Goal: Information Seeking & Learning: Get advice/opinions

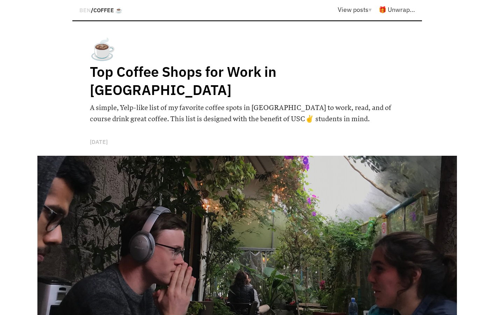
click at [157, 74] on h1 "Top Coffee Shops for Work in [GEOGRAPHIC_DATA]" at bounding box center [221, 81] width 262 height 36
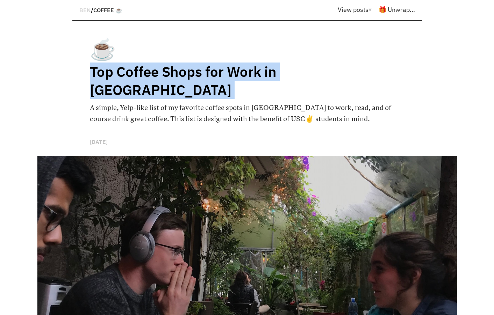
click at [155, 102] on h6 "A simple, Yelp-like list of my favorite coffee spots in [GEOGRAPHIC_DATA] to wo…" at bounding box center [247, 113] width 315 height 22
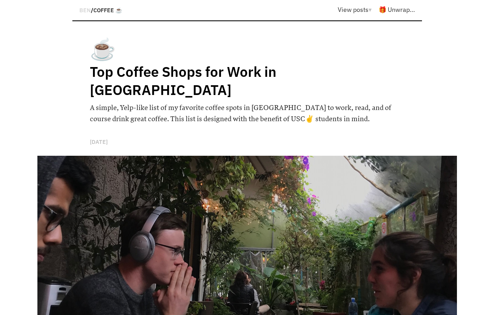
click at [155, 102] on h6 "A simple, Yelp-like list of my favorite coffee spots in [GEOGRAPHIC_DATA] to wo…" at bounding box center [247, 113] width 315 height 22
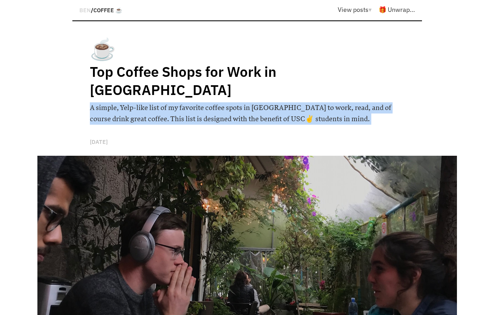
click at [155, 110] on div "☕️ Top Coffee Shops for Work in LA A simple, Yelp-like list of my favorite coff…" at bounding box center [247, 95] width 315 height 121
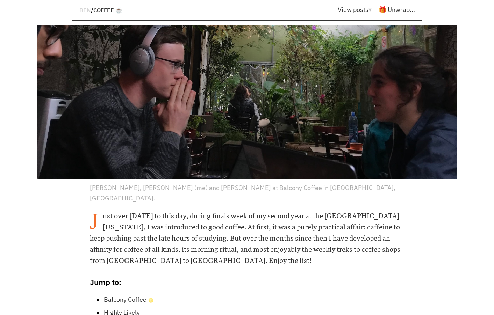
scroll to position [268, 0]
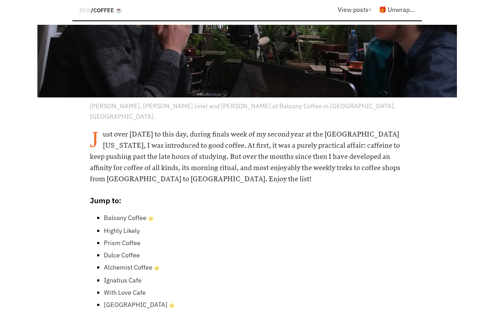
click at [144, 129] on h6 "Just over [DATE] to this day, during finals week of my second year at the [GEOG…" at bounding box center [247, 157] width 315 height 56
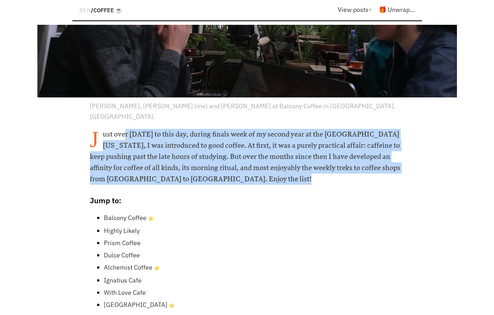
click at [142, 155] on h6 "Just over [DATE] to this day, during finals week of my second year at the [GEOG…" at bounding box center [247, 157] width 315 height 56
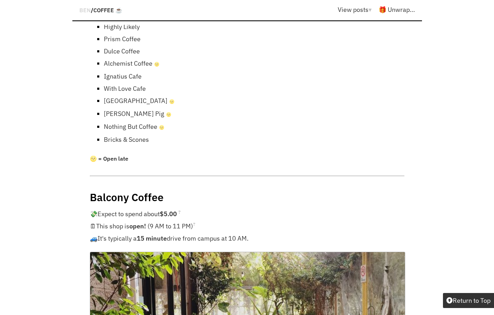
scroll to position [479, 0]
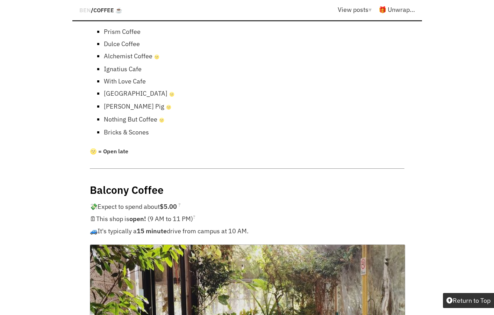
click at [115, 183] on h4 "Balcony Coffee" at bounding box center [247, 190] width 315 height 14
drag, startPoint x: 115, startPoint y: 164, endPoint x: 140, endPoint y: 164, distance: 25.5
click at [140, 183] on h4 "Balcony Coffee" at bounding box center [247, 190] width 315 height 14
copy h4 "Balcony Coffee"
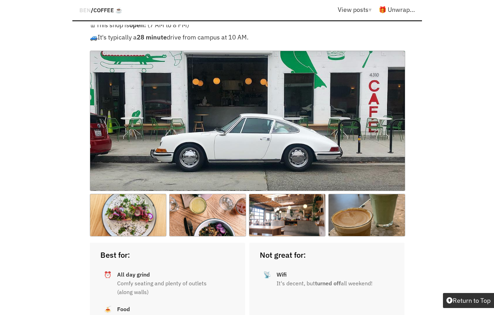
scroll to position [1538, 0]
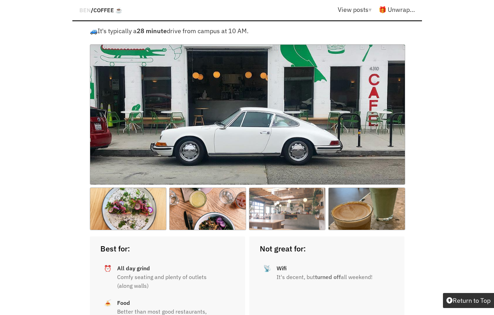
click at [262, 188] on img at bounding box center [287, 209] width 77 height 43
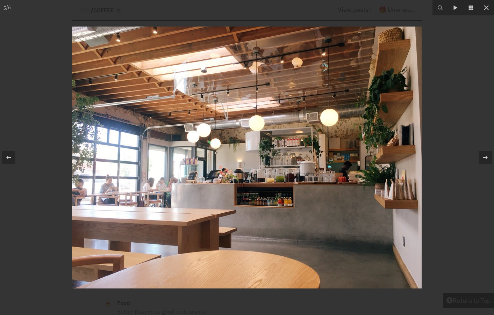
click at [38, 125] on div at bounding box center [247, 157] width 494 height 315
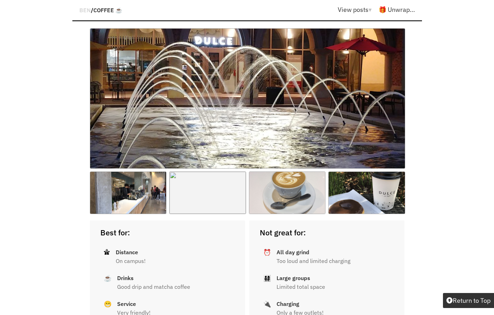
scroll to position [2975, 0]
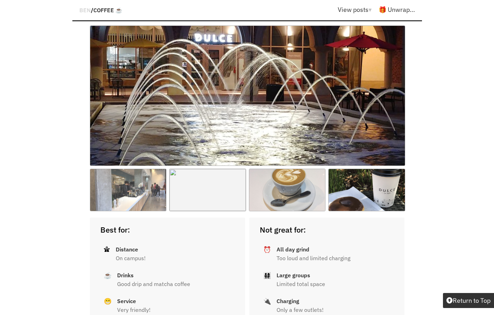
click at [131, 169] on img at bounding box center [128, 190] width 77 height 43
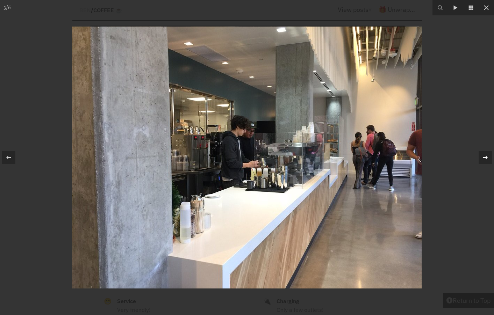
click at [483, 158] on icon at bounding box center [485, 157] width 8 height 8
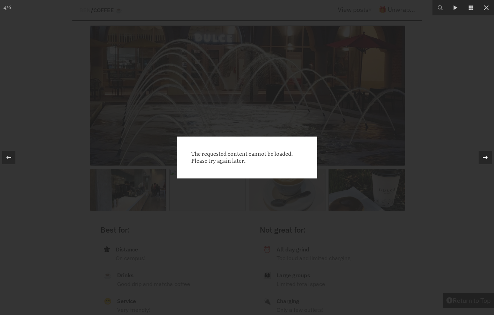
click at [483, 158] on icon at bounding box center [485, 157] width 8 height 8
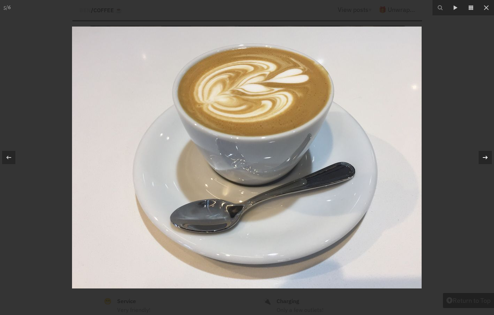
click at [483, 158] on icon at bounding box center [485, 157] width 8 height 8
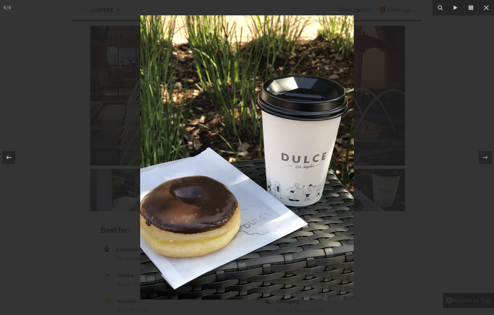
click at [465, 179] on div at bounding box center [247, 157] width 494 height 315
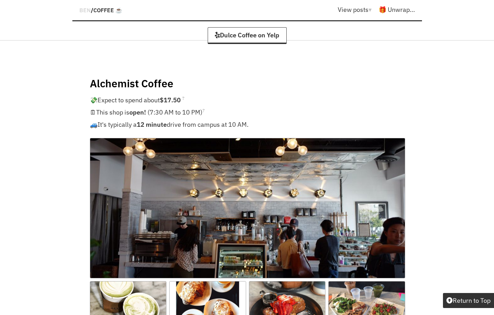
scroll to position [3648, 0]
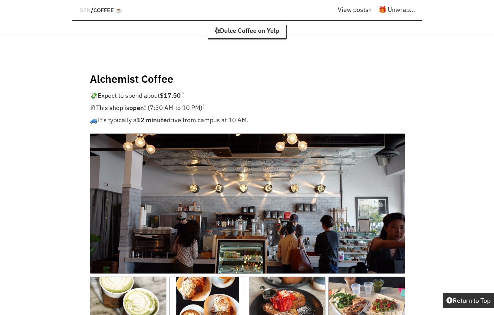
click at [228, 190] on img at bounding box center [247, 204] width 315 height 140
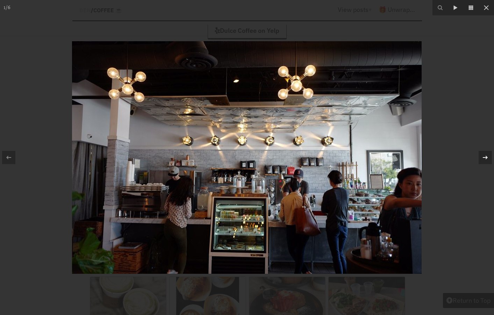
click at [482, 158] on icon at bounding box center [485, 157] width 8 height 8
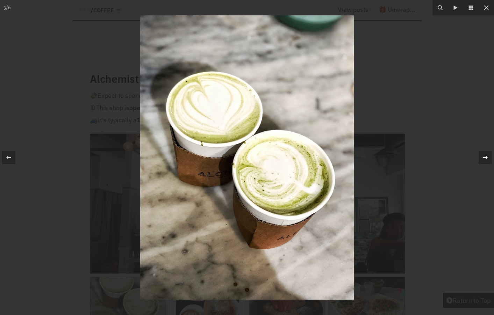
click at [486, 158] on icon at bounding box center [485, 157] width 8 height 8
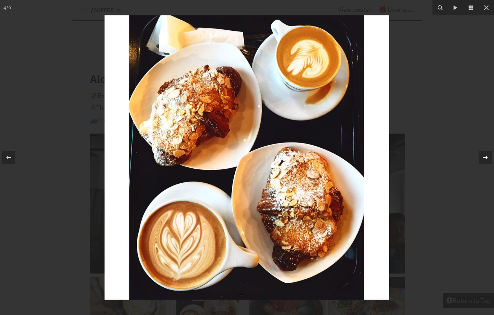
click at [486, 158] on icon at bounding box center [485, 157] width 8 height 8
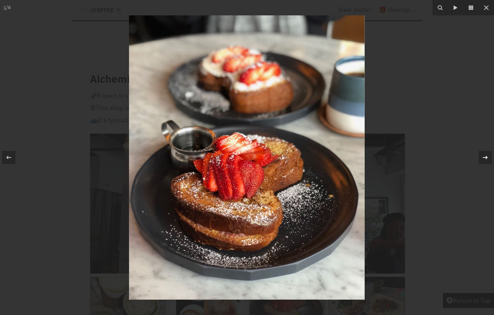
click at [486, 158] on icon at bounding box center [485, 157] width 8 height 8
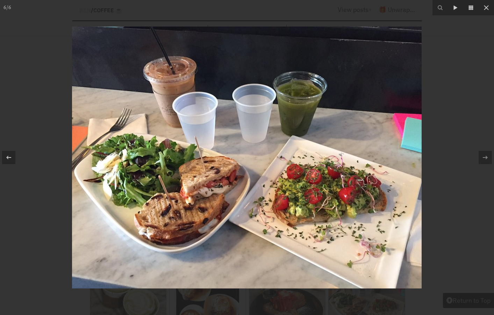
click at [454, 187] on div at bounding box center [247, 157] width 494 height 315
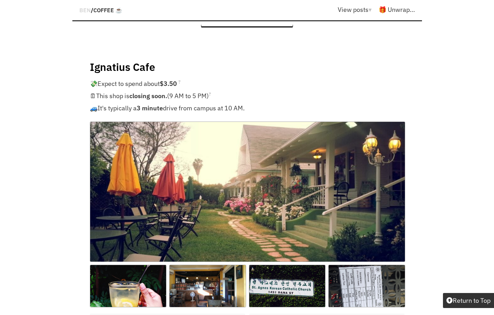
scroll to position [4367, 0]
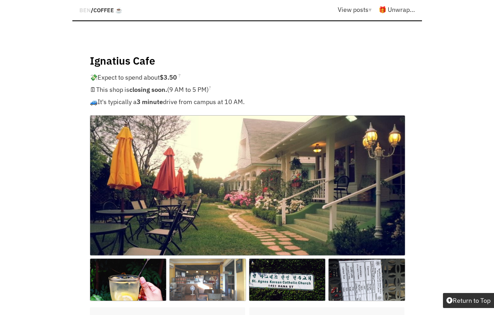
click at [197, 259] on img at bounding box center [207, 280] width 77 height 43
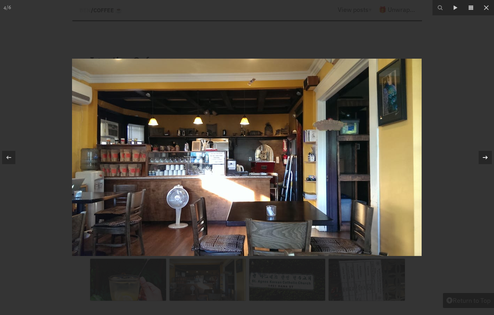
click at [480, 157] on div at bounding box center [484, 157] width 13 height 13
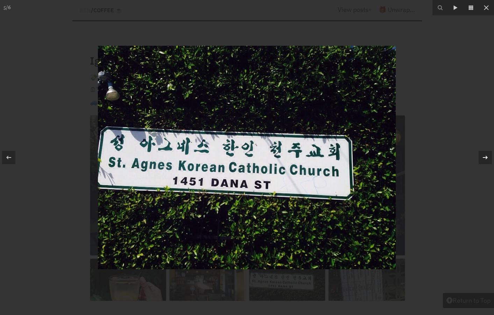
click at [480, 157] on div at bounding box center [484, 157] width 13 height 13
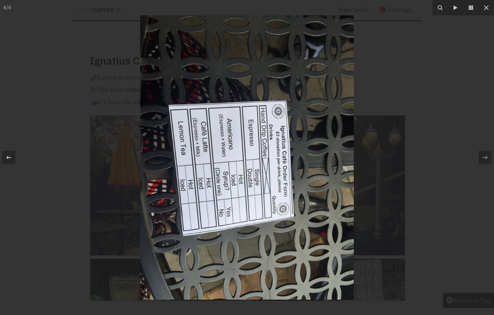
click at [451, 174] on div at bounding box center [247, 157] width 494 height 315
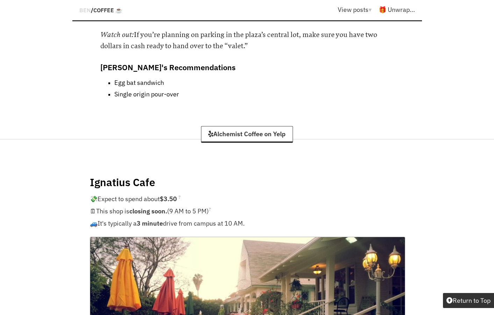
scroll to position [4240, 0]
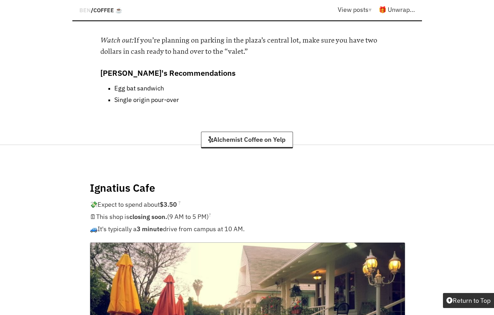
click at [106, 181] on h4 "Ignatius Cafe" at bounding box center [247, 188] width 315 height 14
drag, startPoint x: 106, startPoint y: 135, endPoint x: 136, endPoint y: 135, distance: 29.7
click at [136, 181] on h4 "Ignatius Cafe" at bounding box center [247, 188] width 315 height 14
copy h4 "Ignatius Cafe"
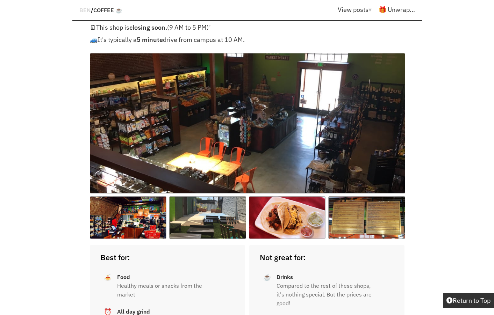
scroll to position [5304, 0]
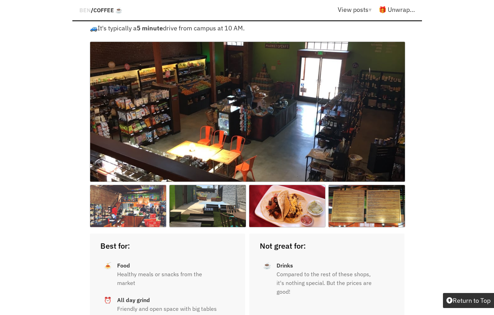
click at [128, 185] on img at bounding box center [128, 206] width 77 height 43
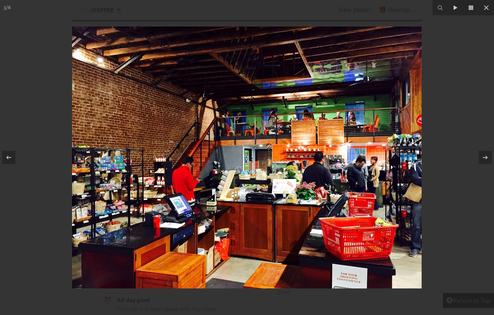
click at [31, 183] on div at bounding box center [247, 157] width 494 height 315
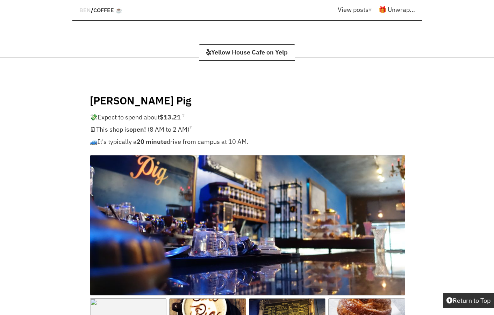
scroll to position [6702, 0]
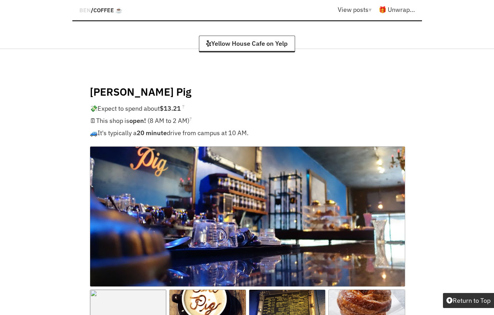
click at [280, 146] on img at bounding box center [247, 216] width 315 height 140
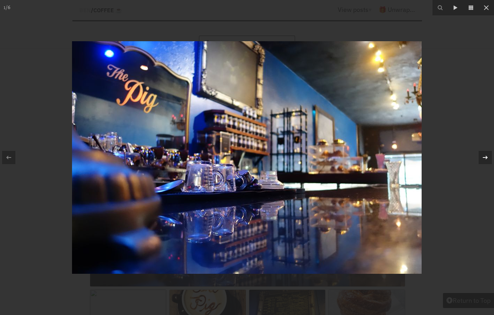
click at [485, 156] on icon at bounding box center [485, 157] width 8 height 8
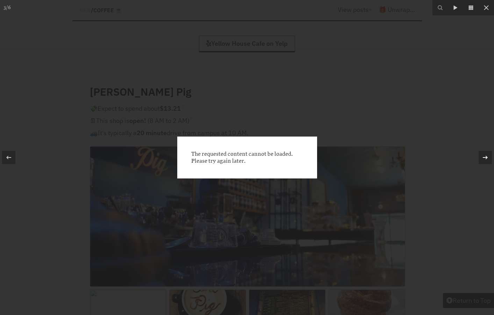
click at [485, 156] on icon at bounding box center [485, 157] width 8 height 8
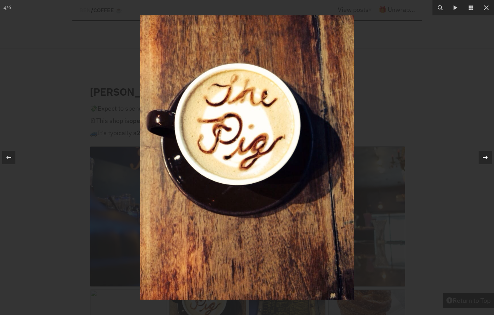
click at [485, 156] on icon at bounding box center [485, 157] width 8 height 8
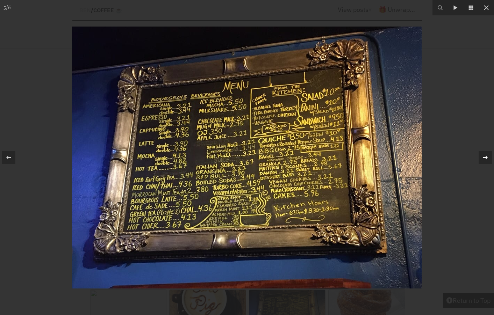
click at [485, 156] on icon at bounding box center [485, 157] width 8 height 8
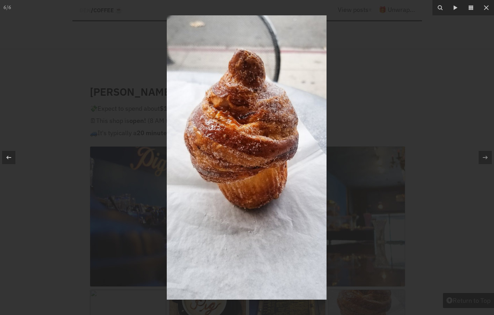
click at [458, 176] on div at bounding box center [247, 157] width 494 height 315
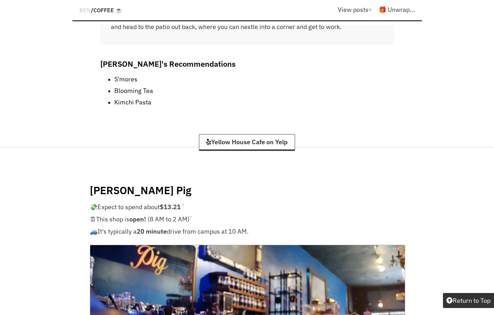
scroll to position [6600, 0]
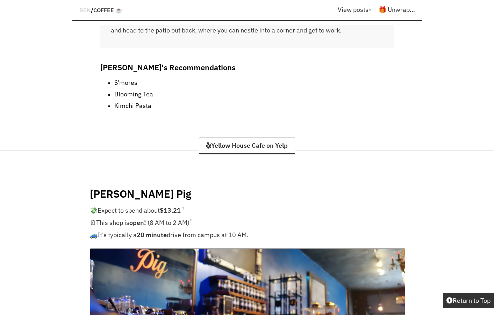
click at [110, 187] on h4 "[PERSON_NAME] Pig" at bounding box center [247, 194] width 315 height 14
drag, startPoint x: 110, startPoint y: 109, endPoint x: 146, endPoint y: 111, distance: 36.0
click at [146, 187] on h4 "[PERSON_NAME] Pig" at bounding box center [247, 194] width 315 height 14
copy h4 "[PERSON_NAME] Pig"
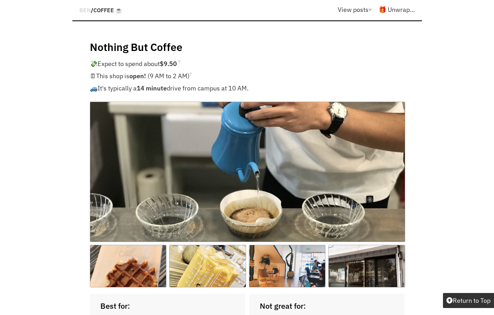
scroll to position [7414, 0]
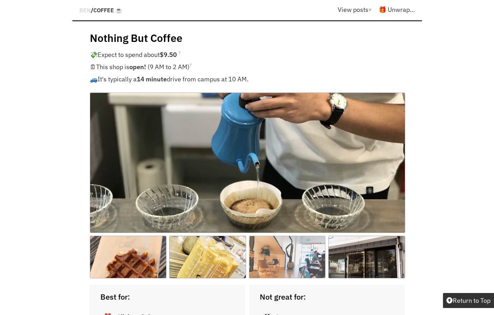
click at [289, 236] on img at bounding box center [287, 257] width 77 height 43
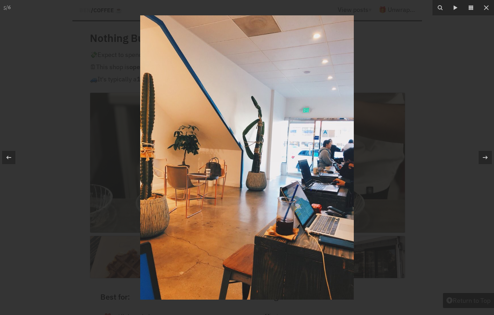
click at [390, 127] on div at bounding box center [247, 157] width 494 height 315
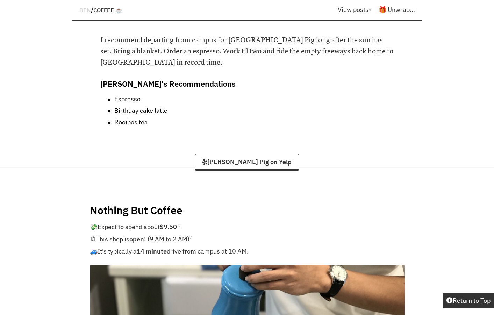
scroll to position [7236, 0]
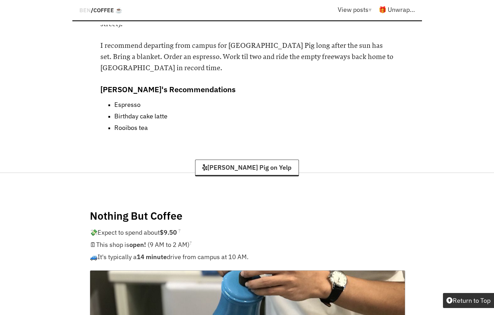
click at [121, 209] on h4 "Nothing But Coffee" at bounding box center [247, 216] width 315 height 14
drag, startPoint x: 121, startPoint y: 116, endPoint x: 156, endPoint y: 116, distance: 34.6
click at [156, 209] on h4 "Nothing But Coffee" at bounding box center [247, 216] width 315 height 14
copy h4 "Nothing But Coffee"
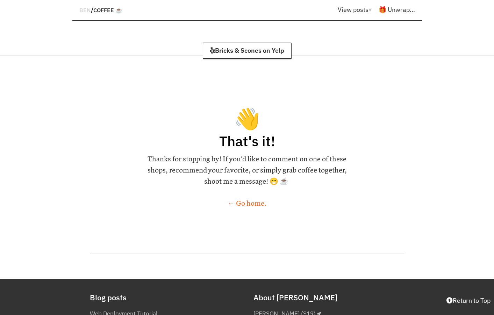
scroll to position [8764, 0]
